Goal: Task Accomplishment & Management: Complete application form

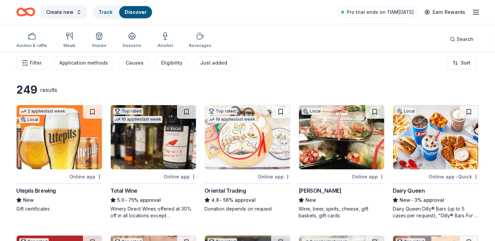
click at [474, 12] on icon "button" at bounding box center [476, 12] width 8 height 8
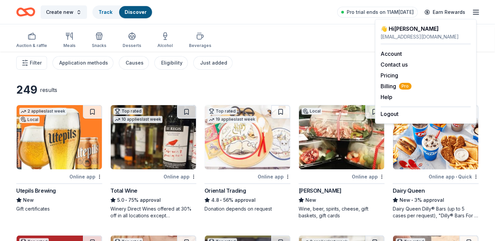
click at [474, 12] on icon "button" at bounding box center [476, 12] width 8 height 8
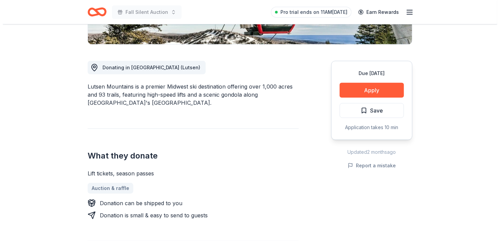
scroll to position [203, 0]
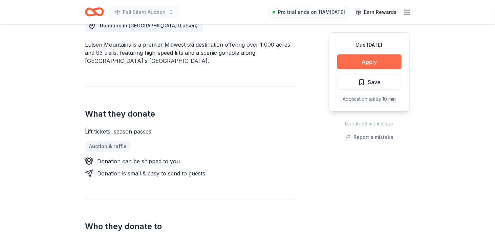
click at [345, 69] on button "Apply" at bounding box center [369, 61] width 64 height 15
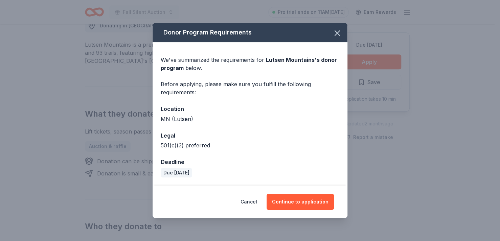
scroll to position [38, 0]
click at [315, 203] on button "Continue to application" at bounding box center [300, 202] width 67 height 16
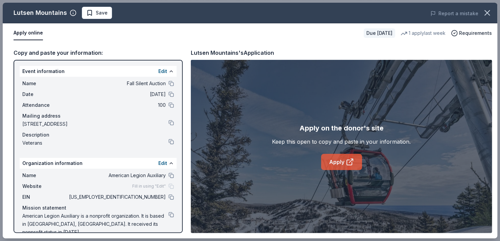
click at [332, 170] on link "Apply" at bounding box center [341, 162] width 41 height 16
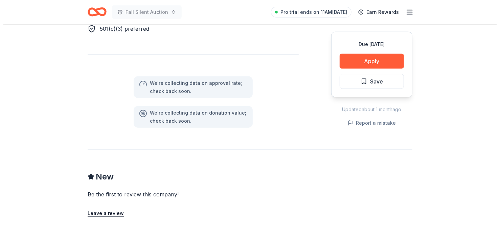
scroll to position [474, 0]
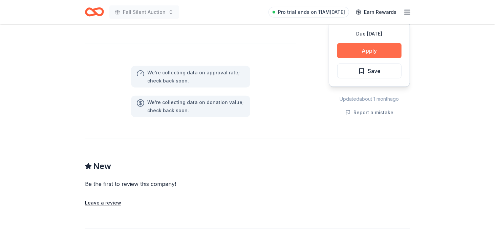
click at [344, 58] on button "Apply" at bounding box center [369, 50] width 64 height 15
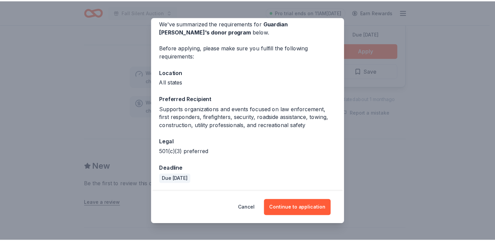
scroll to position [92, 0]
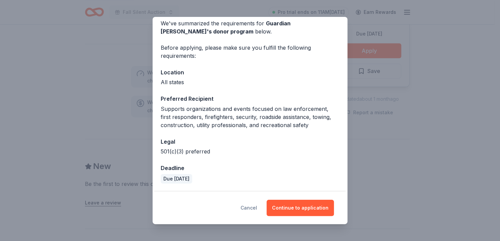
click at [254, 202] on button "Cancel" at bounding box center [249, 208] width 17 height 16
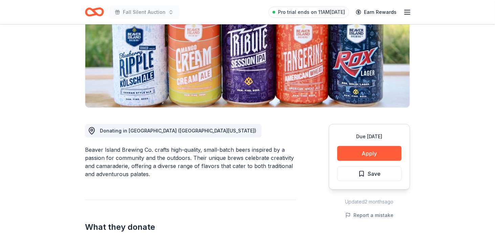
scroll to position [131, 0]
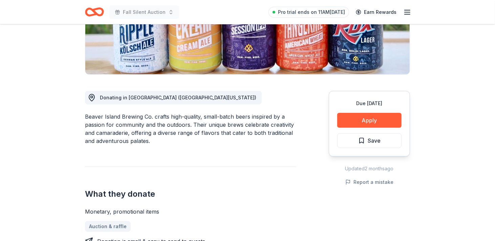
drag, startPoint x: 88, startPoint y: 176, endPoint x: 152, endPoint y: 171, distance: 64.8
click at [152, 145] on div "Beaver Island Brewing Co. crafts high-quality, small-batch beers inspired by a …" at bounding box center [190, 129] width 211 height 32
